Goal: Transaction & Acquisition: Purchase product/service

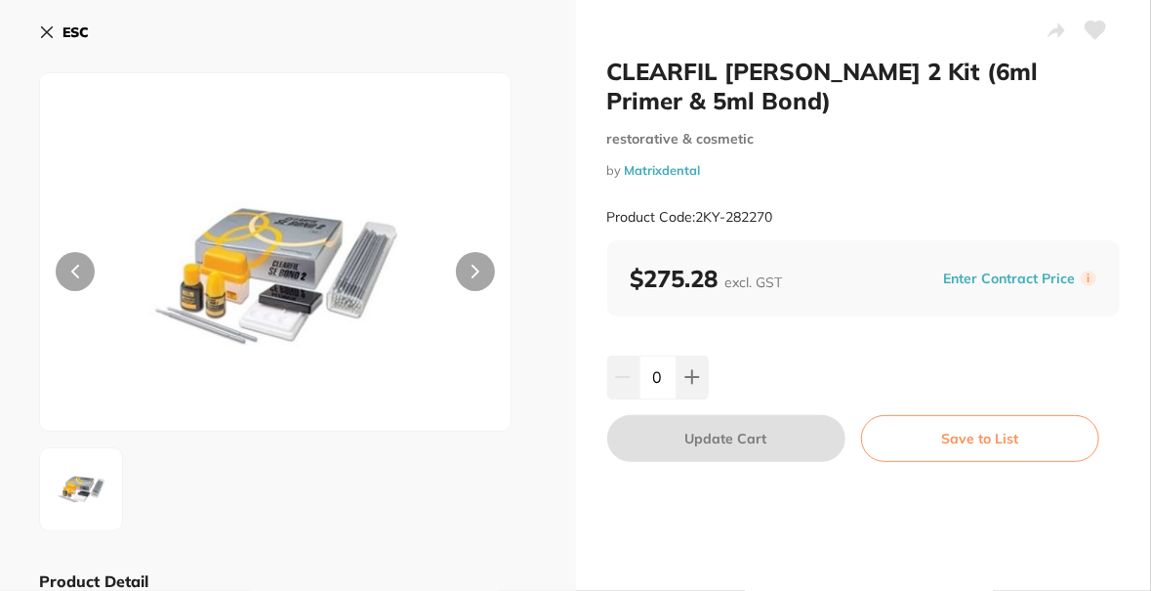
click at [48, 35] on icon at bounding box center [47, 32] width 16 height 16
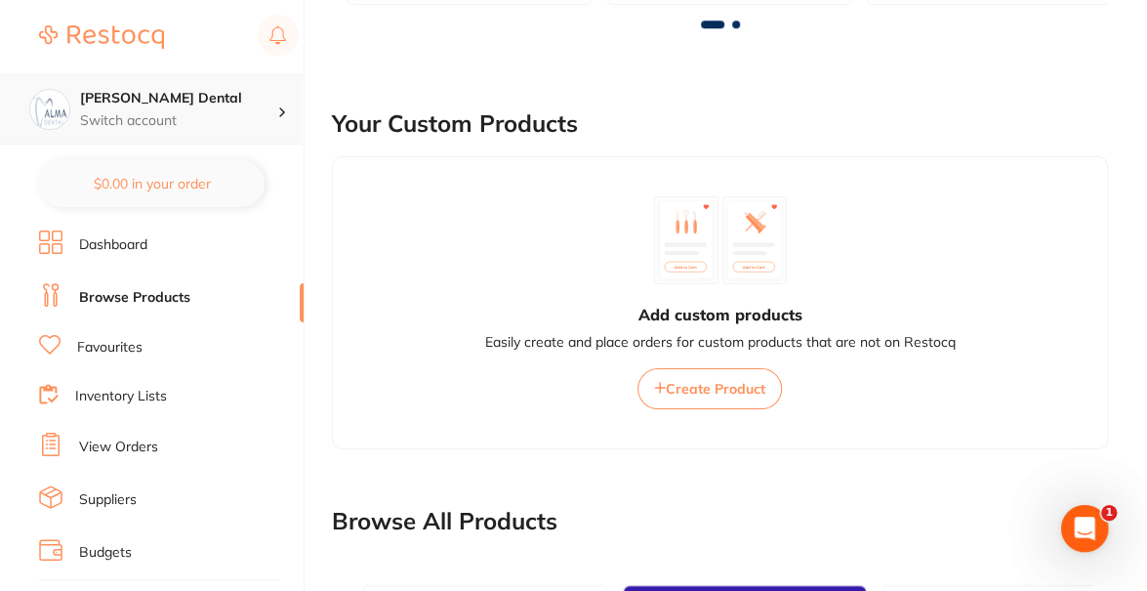
scroll to position [1546, 0]
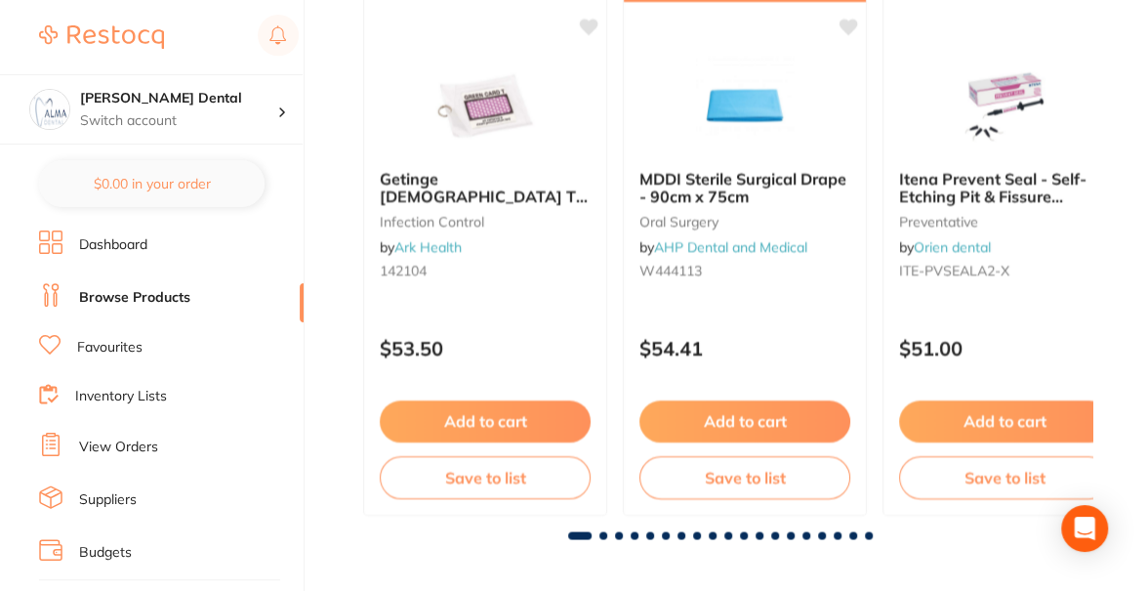
click at [149, 298] on link "Browse Products" at bounding box center [134, 298] width 111 height 20
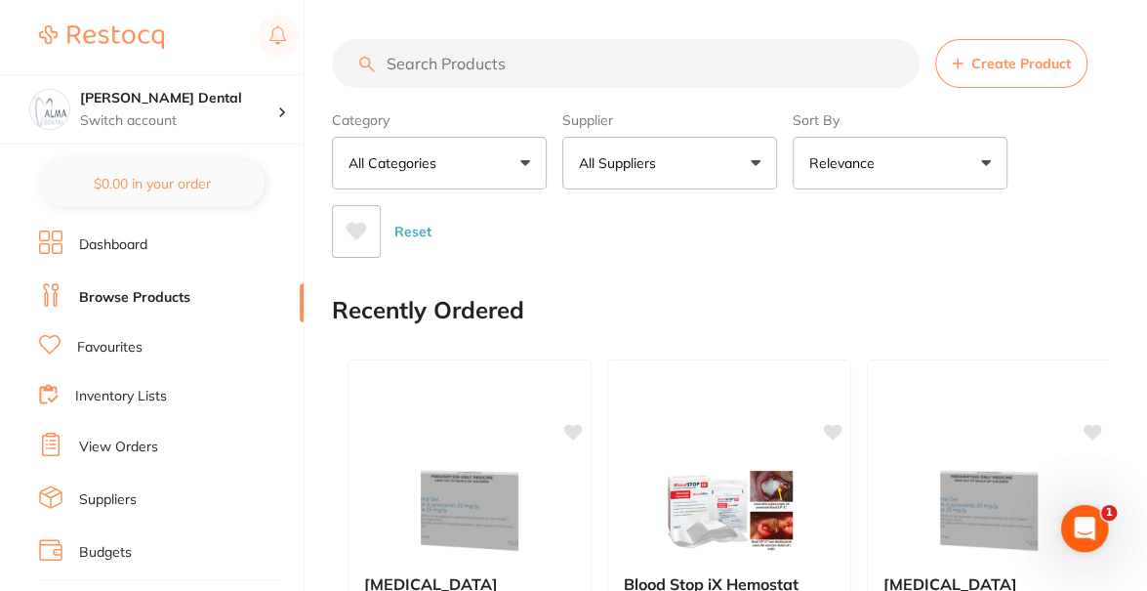
scroll to position [0, 0]
click at [523, 72] on input "search" at bounding box center [626, 63] width 588 height 49
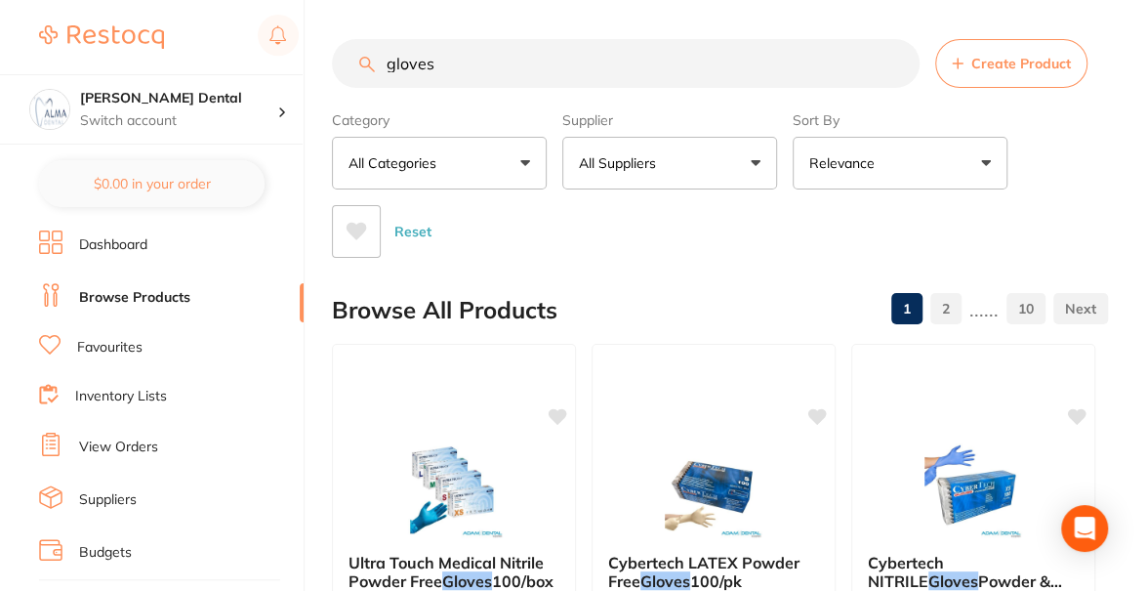
click at [523, 72] on input "gloves" at bounding box center [626, 63] width 588 height 49
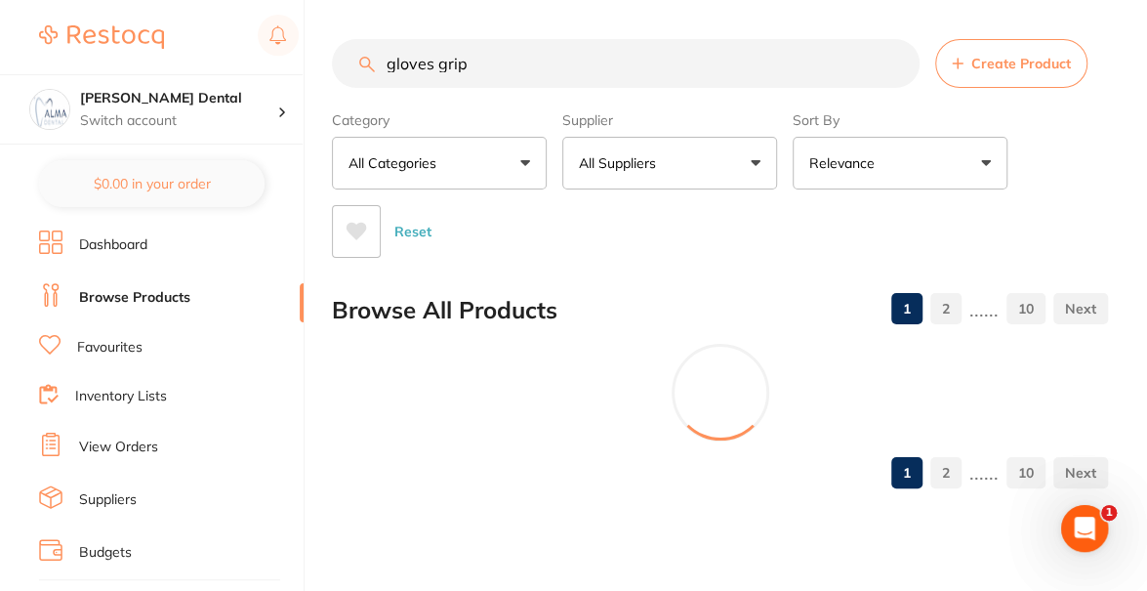
type input "gloves grip"
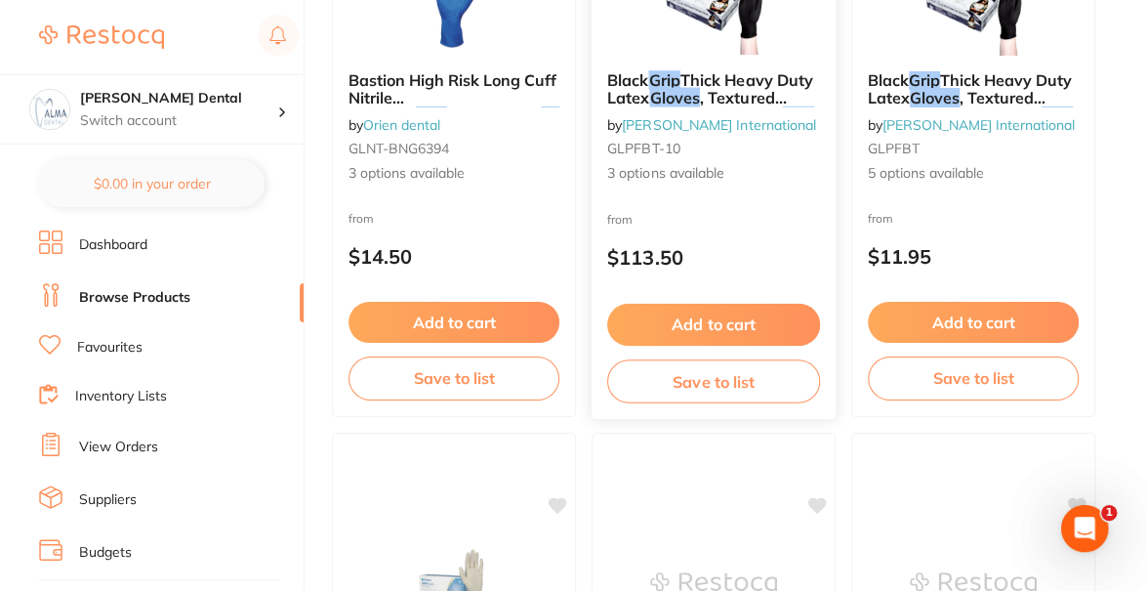
scroll to position [391, 0]
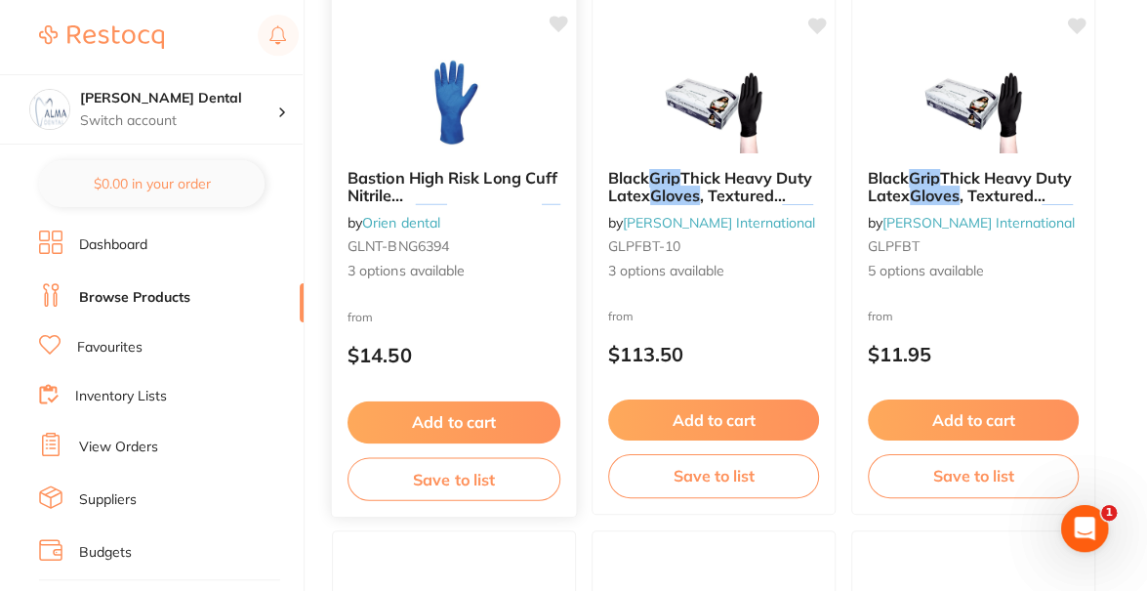
click at [387, 222] on link "Orien dental" at bounding box center [401, 222] width 78 height 18
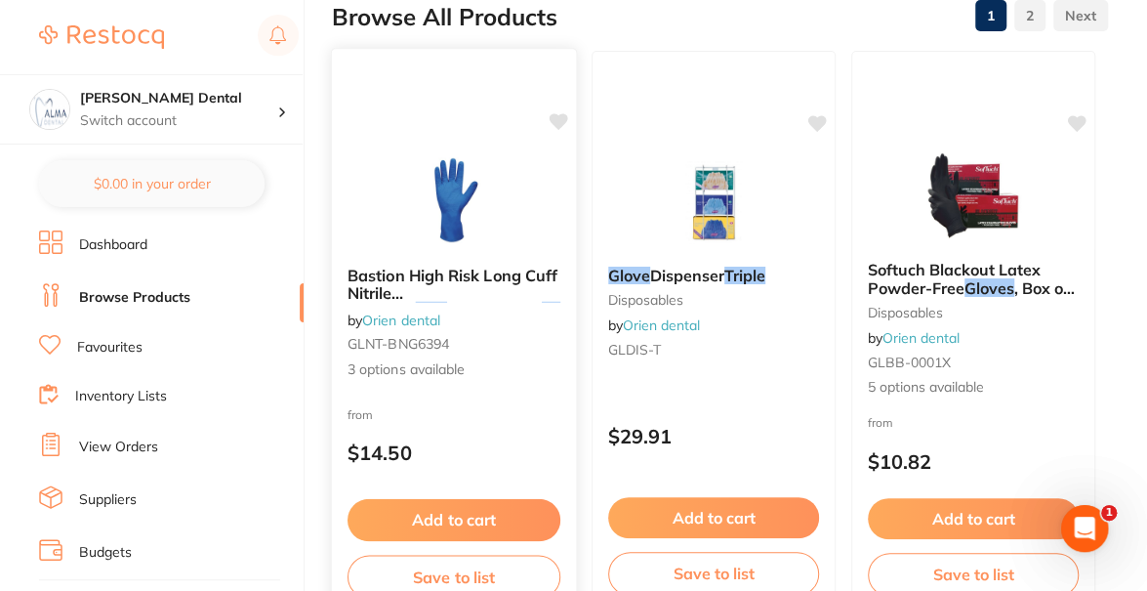
click at [447, 301] on em "Grip" at bounding box center [431, 311] width 31 height 20
click at [457, 270] on span "Bastion High Risk Long Cuff Nitrile Diamond" at bounding box center [453, 293] width 210 height 56
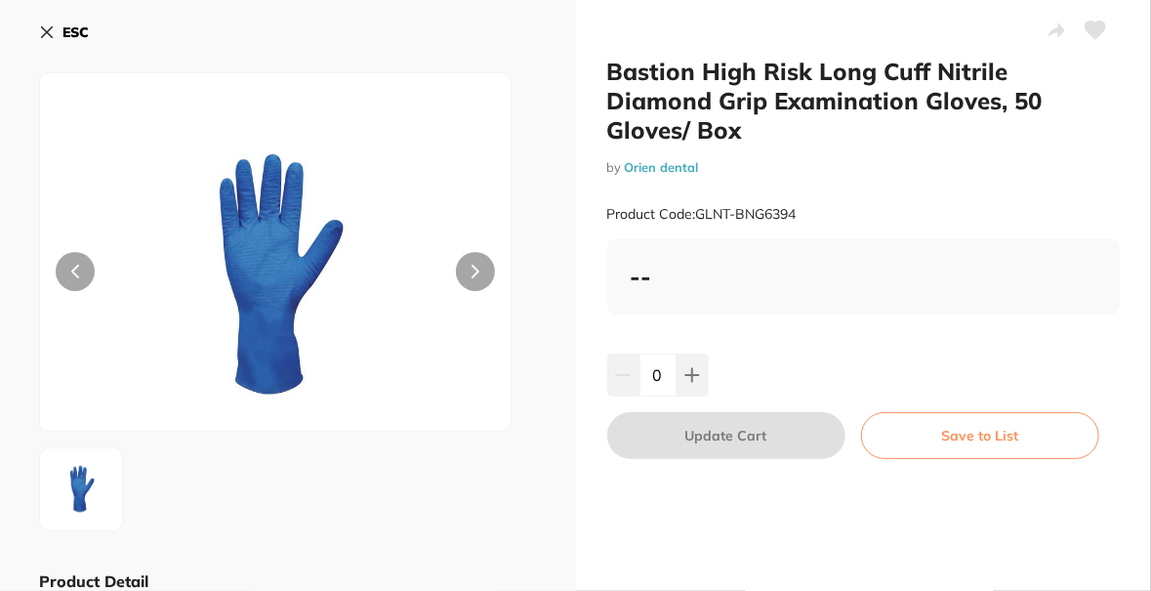
click at [48, 34] on icon at bounding box center [47, 32] width 11 height 11
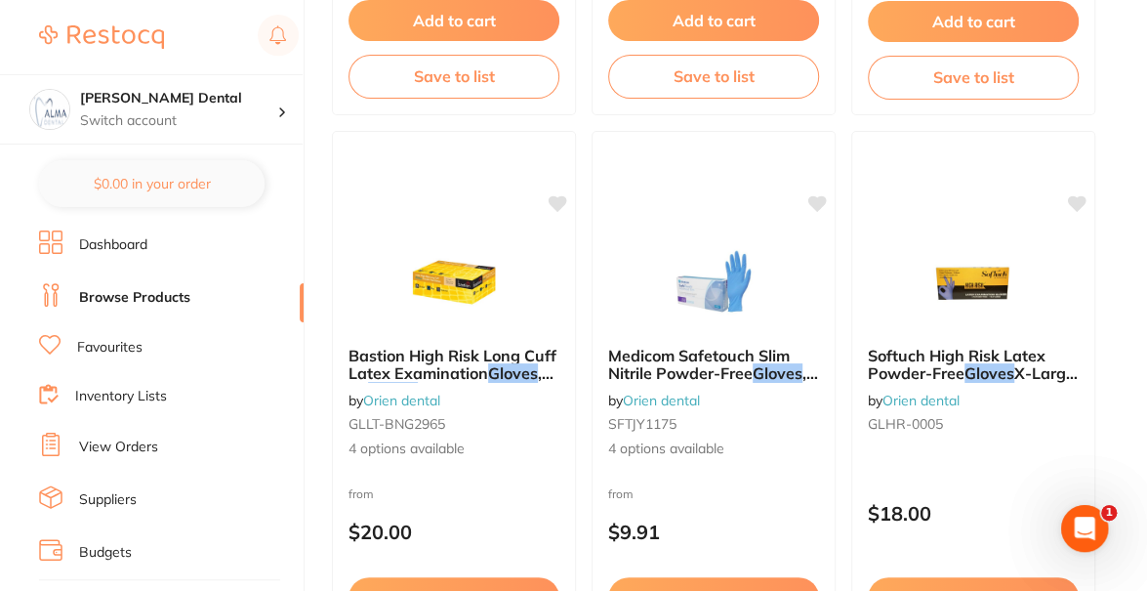
scroll to position [1562, 0]
